Goal: Task Accomplishment & Management: Complete application form

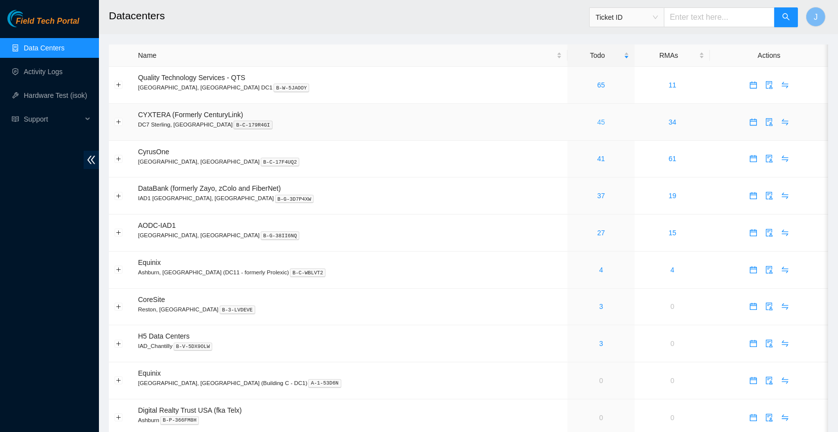
click at [597, 121] on link "45" at bounding box center [601, 122] width 8 height 8
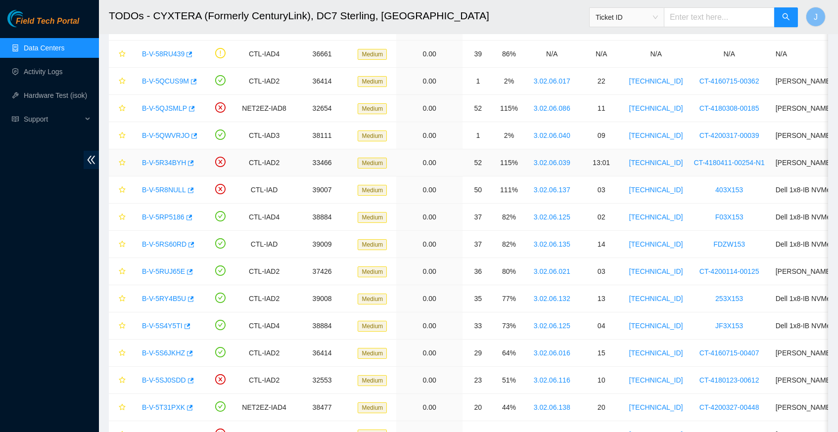
scroll to position [98, 0]
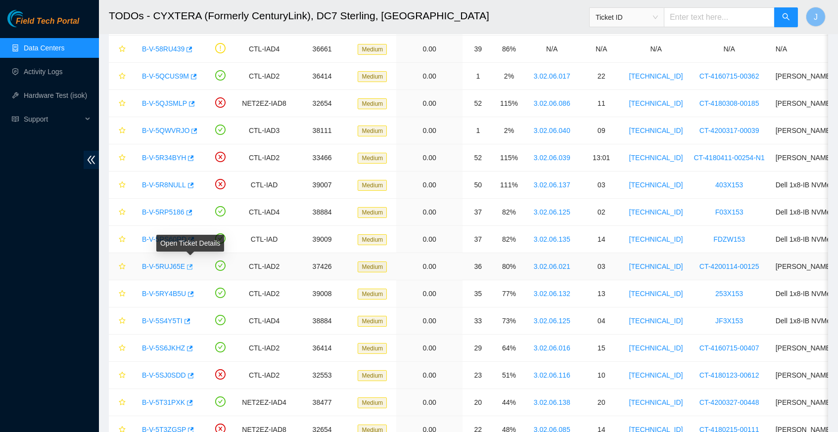
click at [193, 264] on icon "button" at bounding box center [190, 266] width 6 height 5
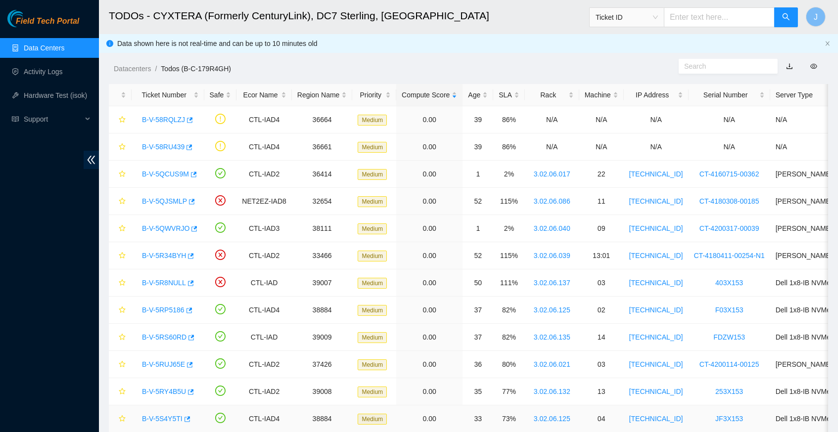
scroll to position [0, 0]
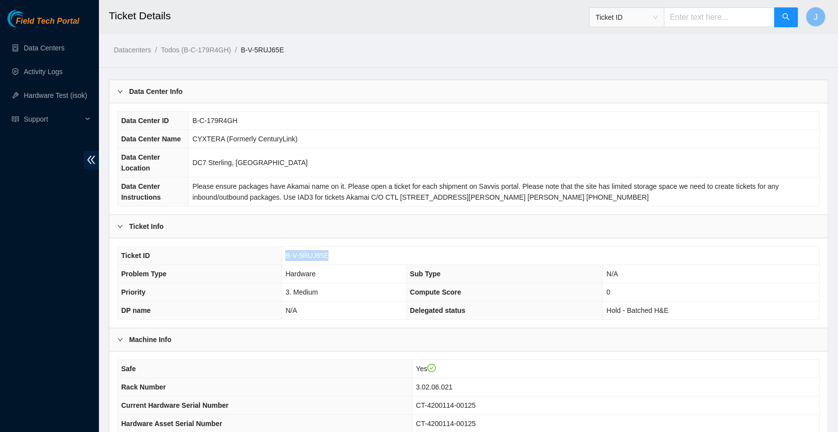
drag, startPoint x: 334, startPoint y: 276, endPoint x: 284, endPoint y: 277, distance: 49.5
click at [284, 265] on td "B-V-5RUJ65E" at bounding box center [550, 256] width 537 height 18
copy span "B-V-5RUJ65E"
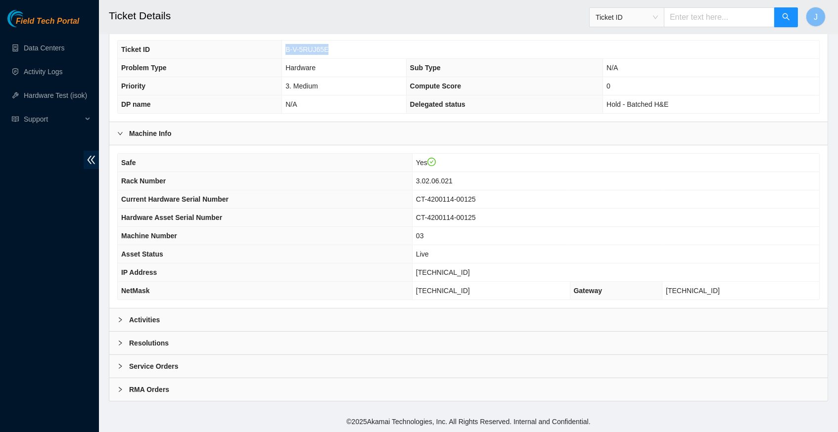
scroll to position [219, 0]
click at [117, 321] on icon "right" at bounding box center [120, 320] width 6 height 6
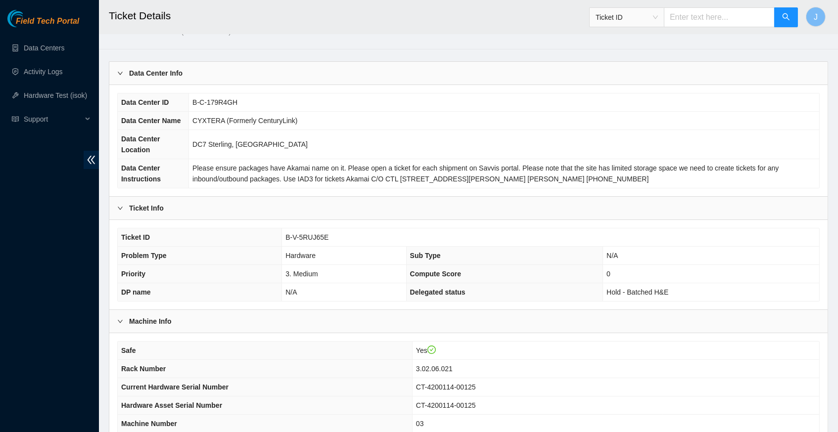
scroll to position [0, 0]
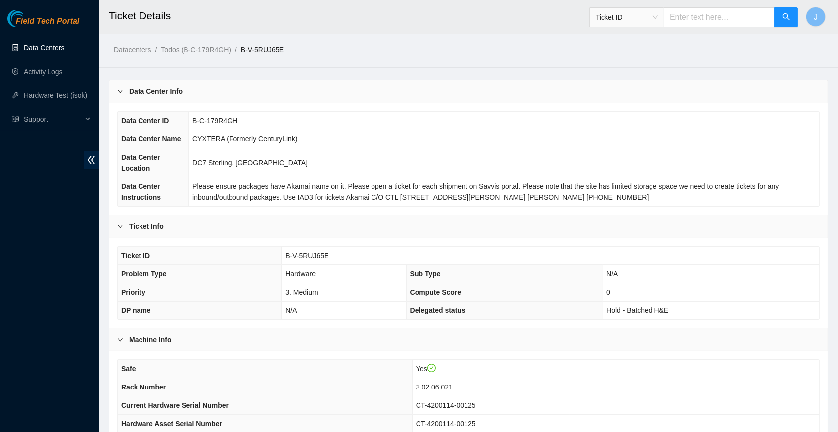
click at [55, 48] on link "Data Centers" at bounding box center [44, 48] width 41 height 8
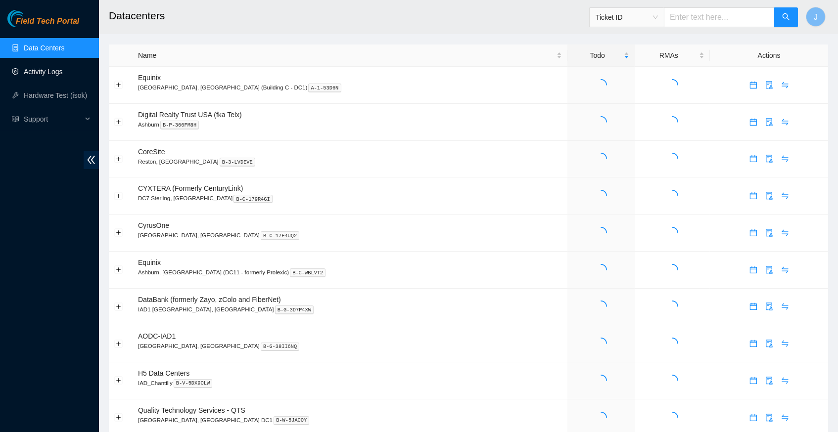
click at [47, 73] on link "Activity Logs" at bounding box center [43, 72] width 39 height 8
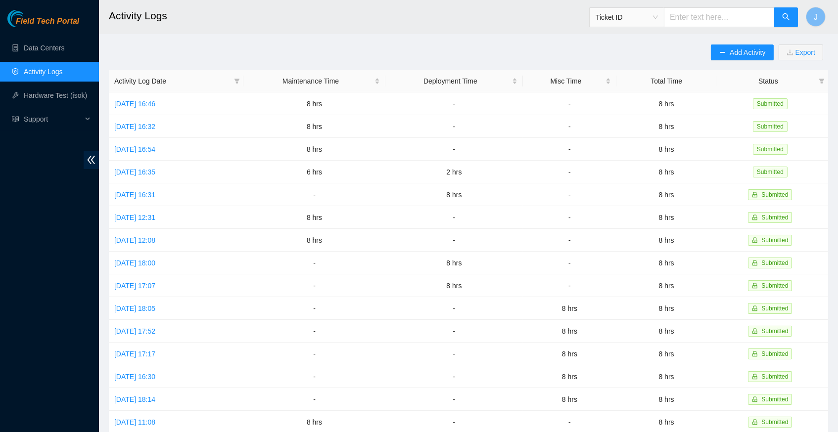
click at [48, 75] on link "Activity Logs" at bounding box center [43, 72] width 39 height 8
click at [744, 48] on span "Add Activity" at bounding box center [747, 52] width 36 height 11
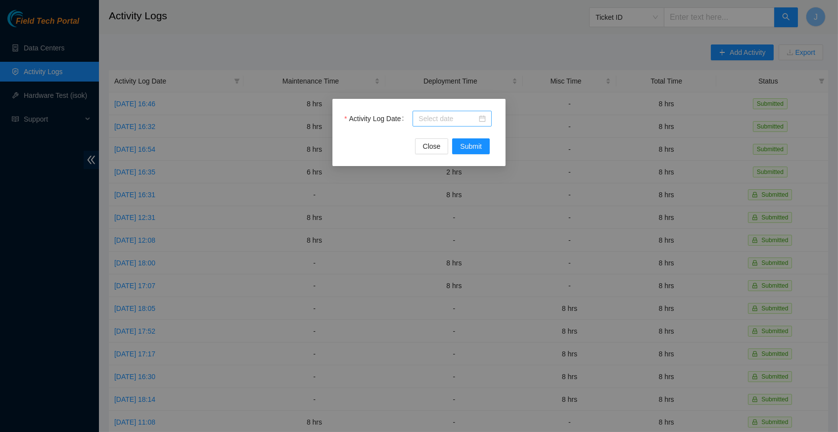
click at [486, 117] on div at bounding box center [451, 119] width 79 height 16
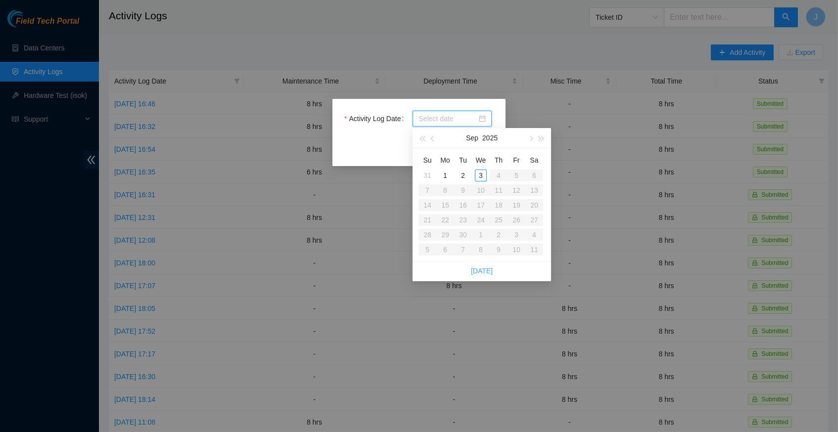
click at [483, 271] on link "[DATE]" at bounding box center [482, 271] width 22 height 8
type input "[DATE]"
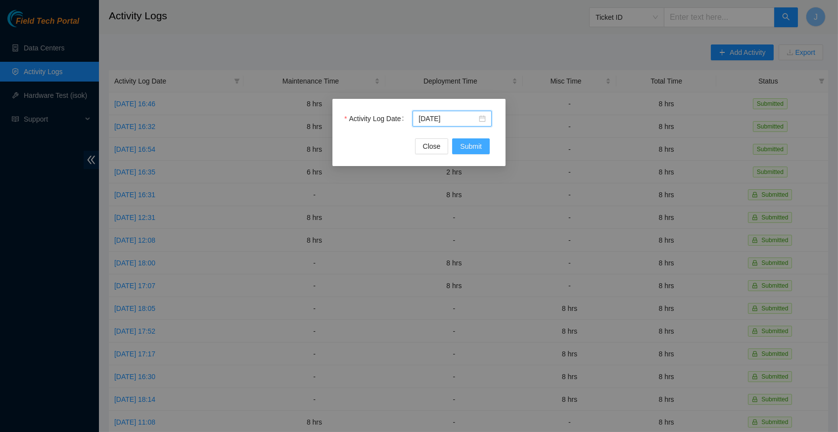
click at [478, 149] on span "Submit" at bounding box center [471, 146] width 22 height 11
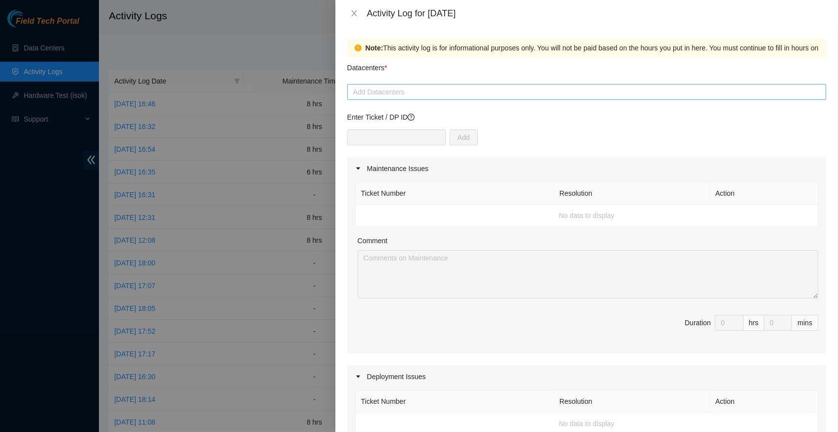
click at [450, 95] on div at bounding box center [587, 92] width 474 height 12
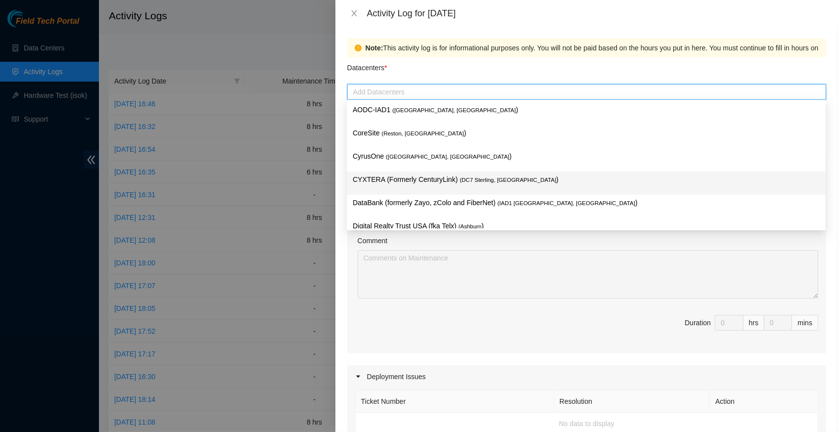
click at [469, 175] on p "CYXTERA (Formerly CenturyLink) ( DC7 Sterling, [GEOGRAPHIC_DATA] )" at bounding box center [586, 179] width 467 height 11
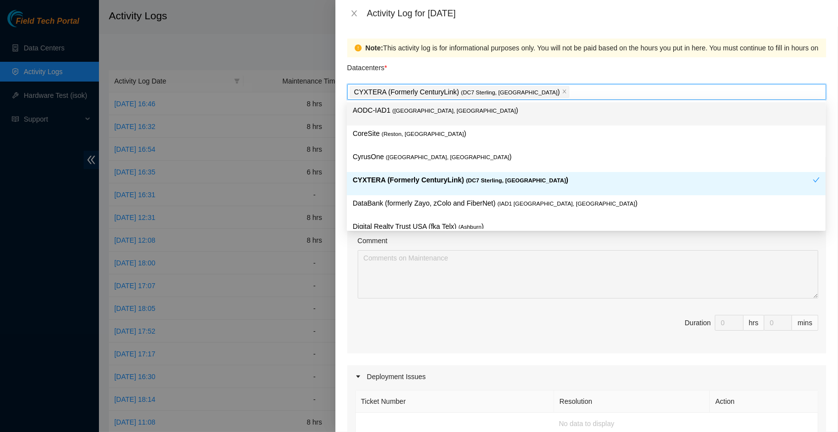
click at [563, 73] on div "Datacenters *" at bounding box center [586, 70] width 479 height 27
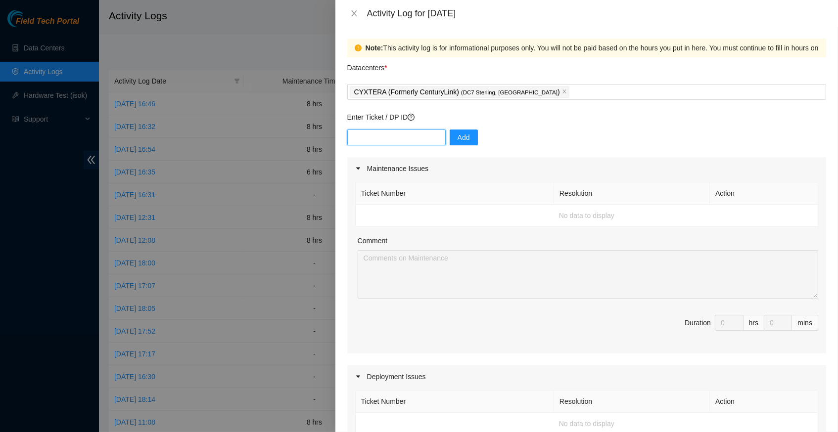
click at [405, 134] on input "text" at bounding box center [396, 138] width 98 height 16
paste input "B-V-5RR9GNR"
type input "B-V-5RR9GNR"
click at [457, 137] on button "Add" at bounding box center [464, 138] width 28 height 16
click at [392, 134] on input "text" at bounding box center [396, 138] width 98 height 16
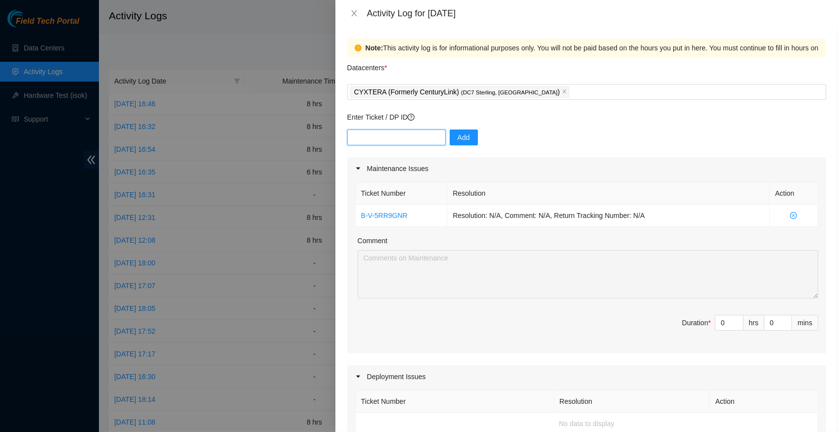
paste input "B-V-5TEW9OX"
type input "B-V-5TEW9OX"
click at [473, 130] on button "Add" at bounding box center [464, 138] width 28 height 16
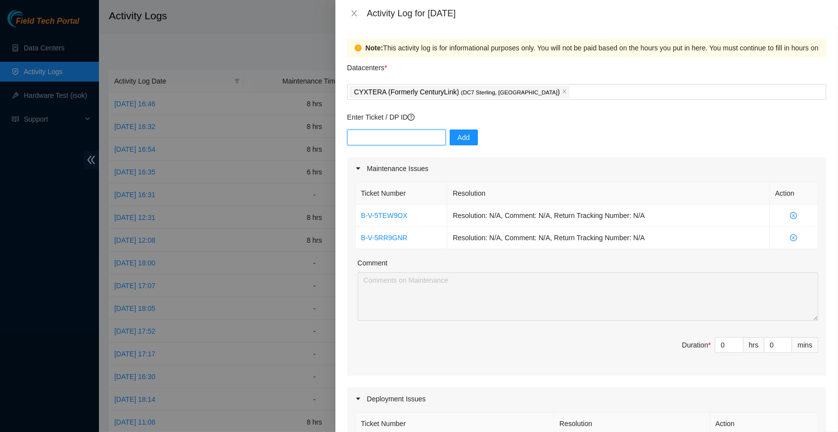
click at [401, 133] on input "text" at bounding box center [396, 138] width 98 height 16
paste input "B-V-5R8T3RR"
type input "B-V-5R8T3RR"
click at [462, 132] on span "Add" at bounding box center [463, 137] width 12 height 11
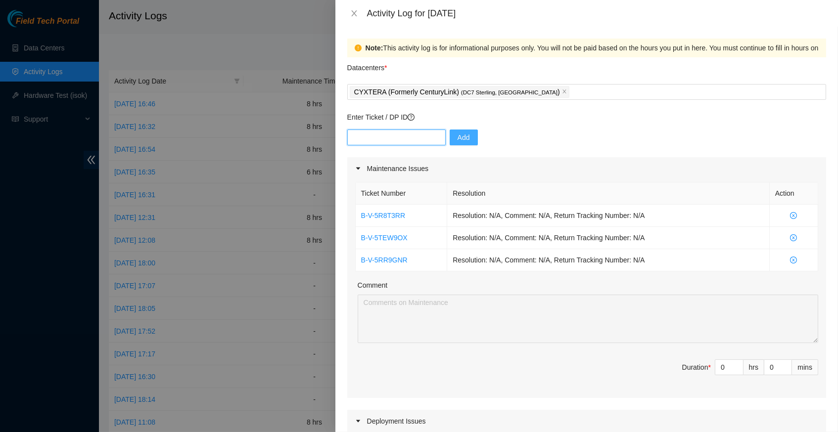
click at [407, 140] on input "text" at bounding box center [396, 138] width 98 height 16
paste input "B-V-5RUJ65E"
type input "B-V-5RUJ65E"
click at [465, 134] on span "Add" at bounding box center [463, 137] width 12 height 11
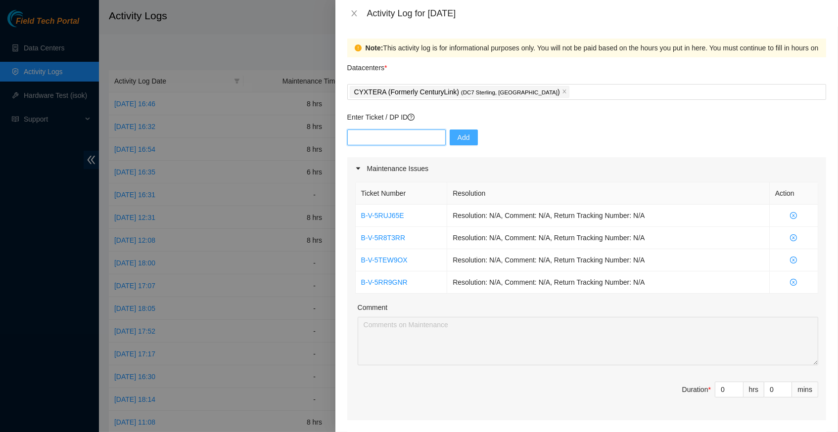
click at [409, 139] on input "text" at bounding box center [396, 138] width 98 height 16
paste input "B-W-122CACR"
type input "B-W-122CACR"
click at [473, 140] on button "Add" at bounding box center [464, 138] width 28 height 16
click at [389, 136] on input "text" at bounding box center [396, 138] width 98 height 16
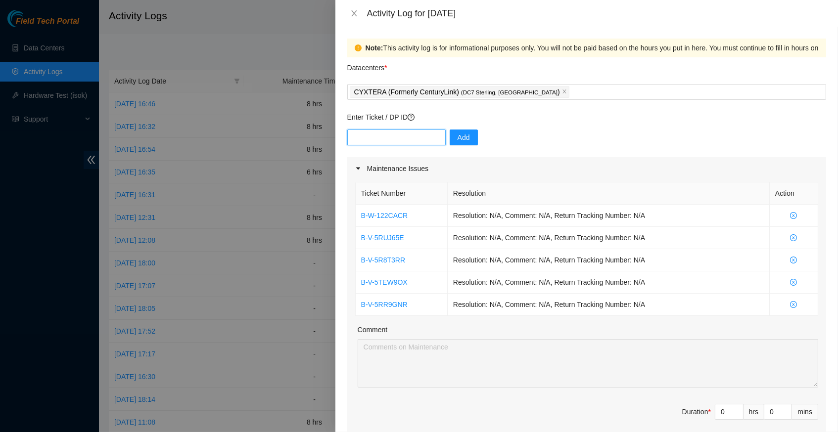
paste input "B-V-5RWB3EE"
type input "B-V-5RWB3EE"
click at [462, 136] on span "Add" at bounding box center [463, 137] width 12 height 11
click at [404, 139] on input "text" at bounding box center [396, 138] width 98 height 16
paste input "B-W-12BLVT8"
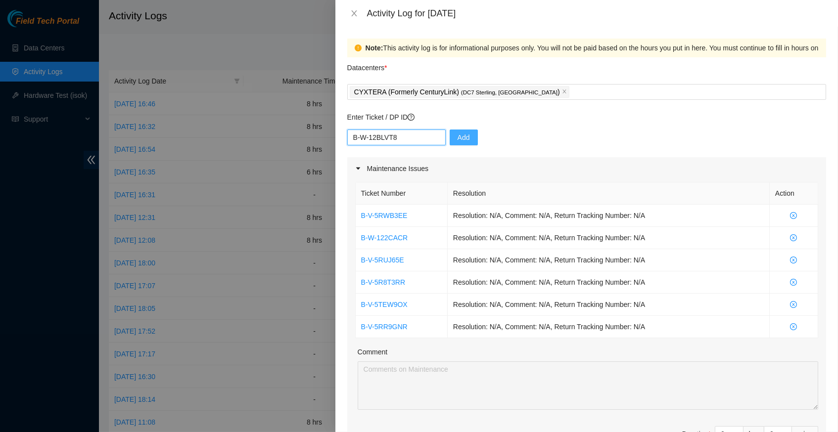
type input "B-W-12BLVT8"
click at [466, 133] on span "Add" at bounding box center [463, 137] width 12 height 11
click at [415, 138] on input "text" at bounding box center [396, 138] width 98 height 16
paste input "B-W-12PGQJE"
type input "B-W-12PGQJE"
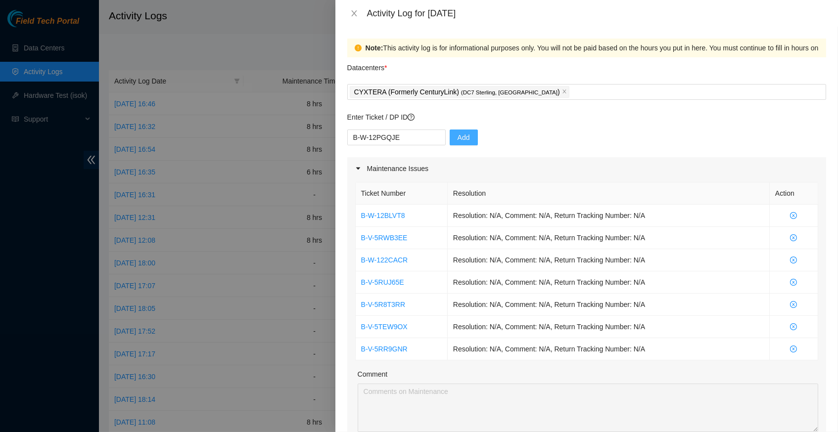
click at [473, 136] on button "Add" at bounding box center [464, 138] width 28 height 16
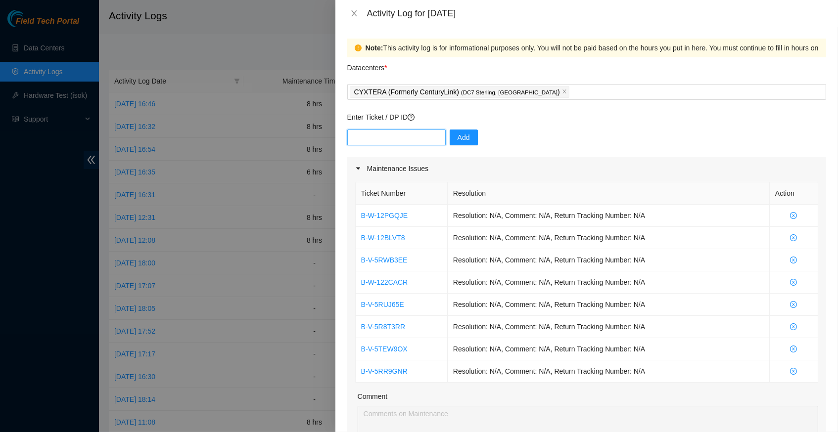
click at [401, 130] on input "text" at bounding box center [396, 138] width 98 height 16
paste input "B-V-5NX6XPQ"
type input "B-V-5NX6XPQ"
click at [462, 133] on span "Add" at bounding box center [463, 137] width 12 height 11
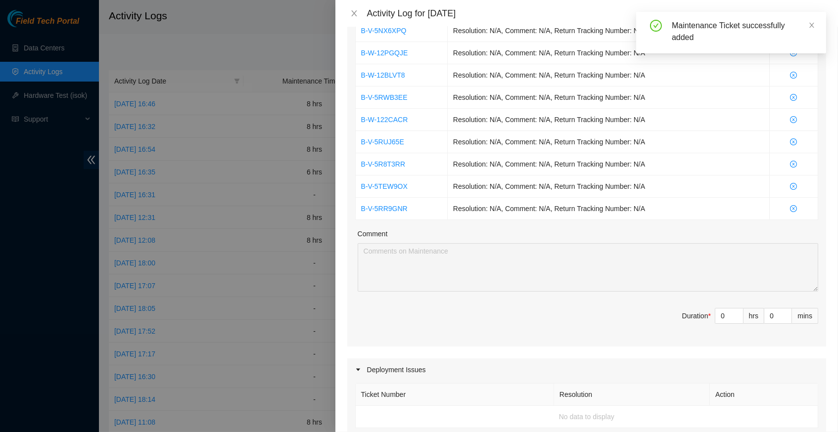
scroll to position [188, 0]
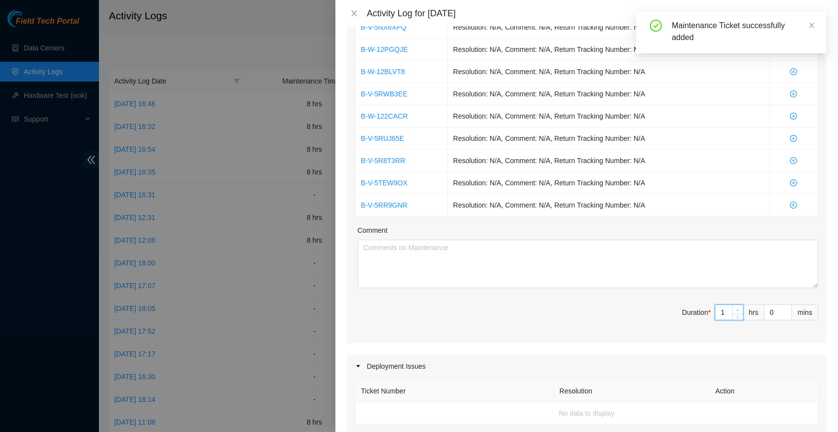
type input "1"
click at [738, 309] on icon "up" at bounding box center [737, 310] width 3 height 3
type input "2"
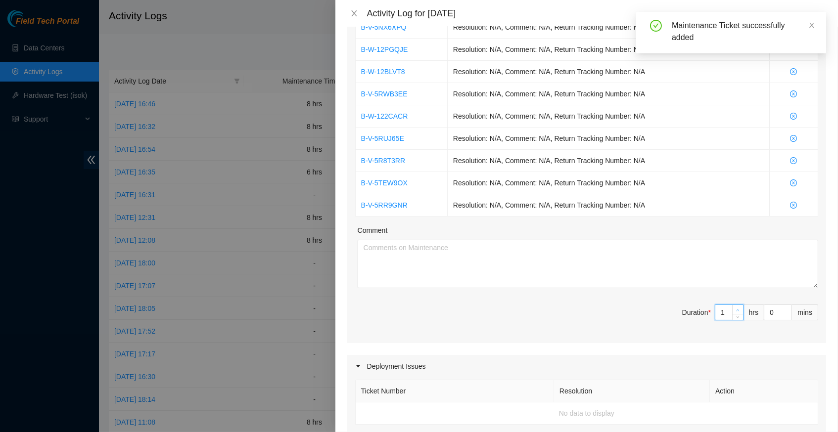
type input "2"
click at [738, 309] on icon "up" at bounding box center [737, 310] width 3 height 3
type input "3"
type input "4"
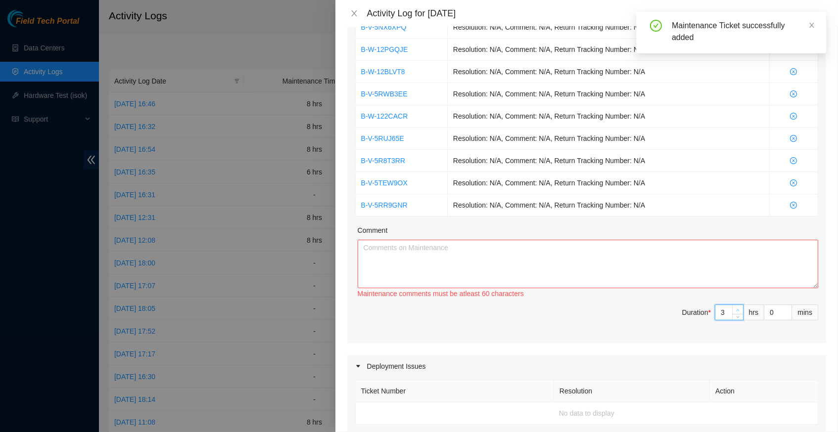
type input "4"
click at [738, 309] on icon "up" at bounding box center [737, 310] width 3 height 3
type input "5"
click at [738, 309] on icon "up" at bounding box center [737, 310] width 3 height 3
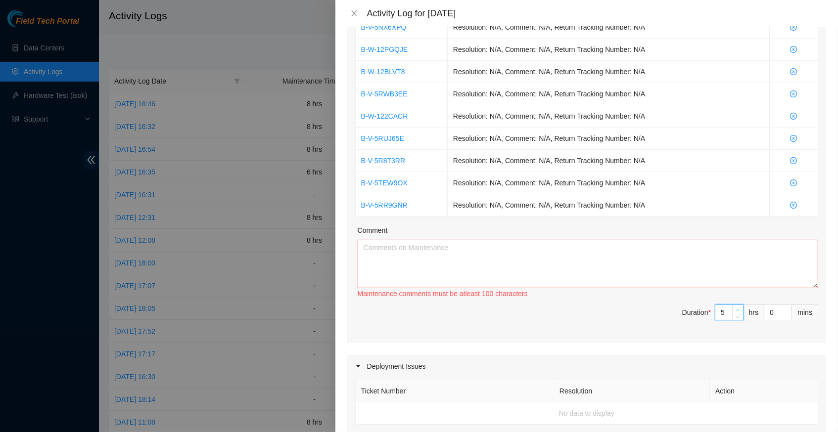
type input "6"
click at [738, 309] on icon "up" at bounding box center [737, 310] width 3 height 3
type input "7"
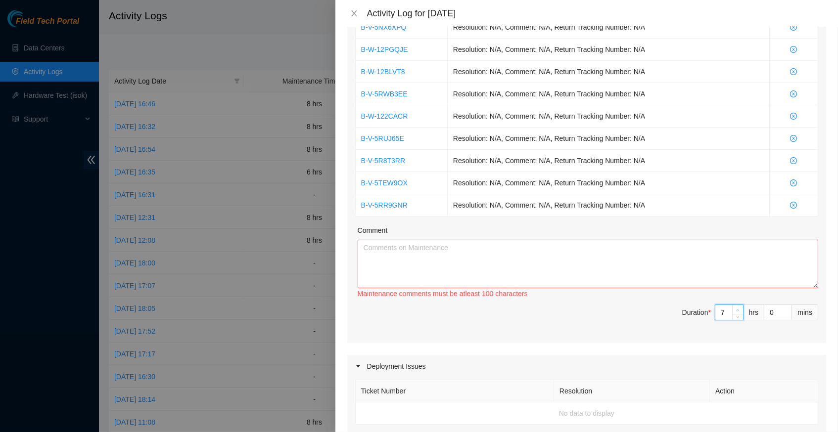
click at [738, 309] on icon "up" at bounding box center [737, 310] width 3 height 3
type input "8"
click at [738, 309] on icon "up" at bounding box center [737, 310] width 3 height 3
click at [418, 258] on textarea "Comment" at bounding box center [588, 264] width 460 height 48
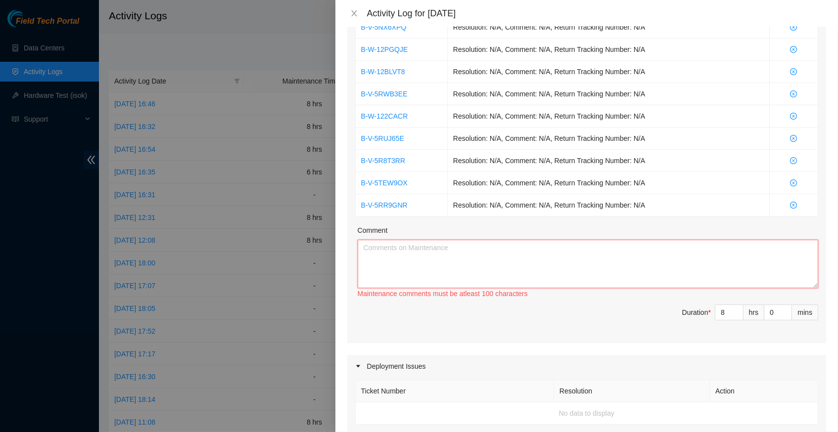
paste textarea "B-V-5NX6XPQ"
type textarea "B-V-5NX6XPQ"
drag, startPoint x: 419, startPoint y: 249, endPoint x: 360, endPoint y: 244, distance: 60.0
click at [360, 244] on textarea "B-V-5NX6XPQ" at bounding box center [588, 264] width 460 height 48
click at [421, 258] on textarea "Comment" at bounding box center [588, 264] width 460 height 48
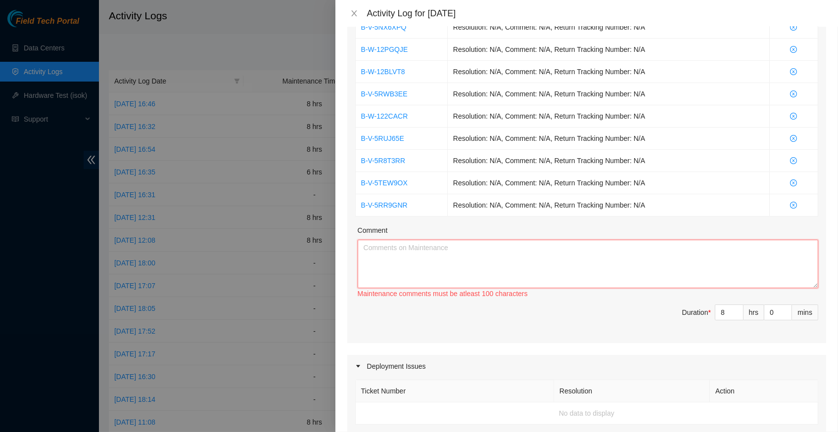
paste textarea "B-V-5RR9GNRResolution: Replaced disk, Comment: verify rack and server verify sn…"
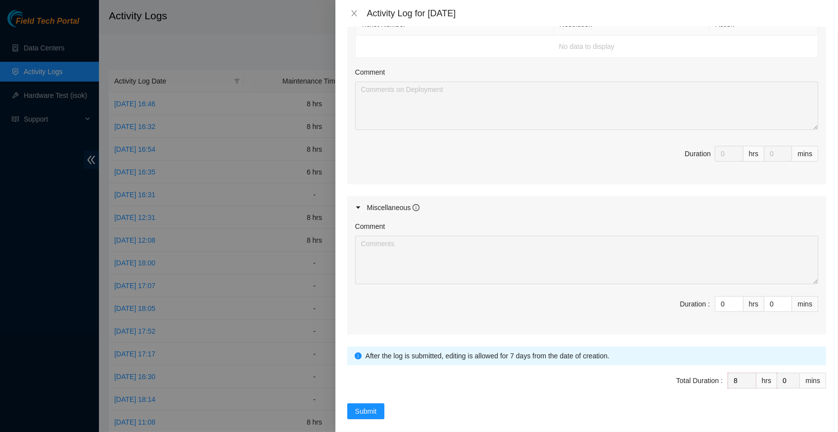
scroll to position [554, 0]
type textarea "B-V-5RR9GNRResolution: Replaced disk, Comment: verify rack and server verify sn…"
click at [371, 407] on span "Submit" at bounding box center [366, 412] width 22 height 11
